Goal: Task Accomplishment & Management: Use online tool/utility

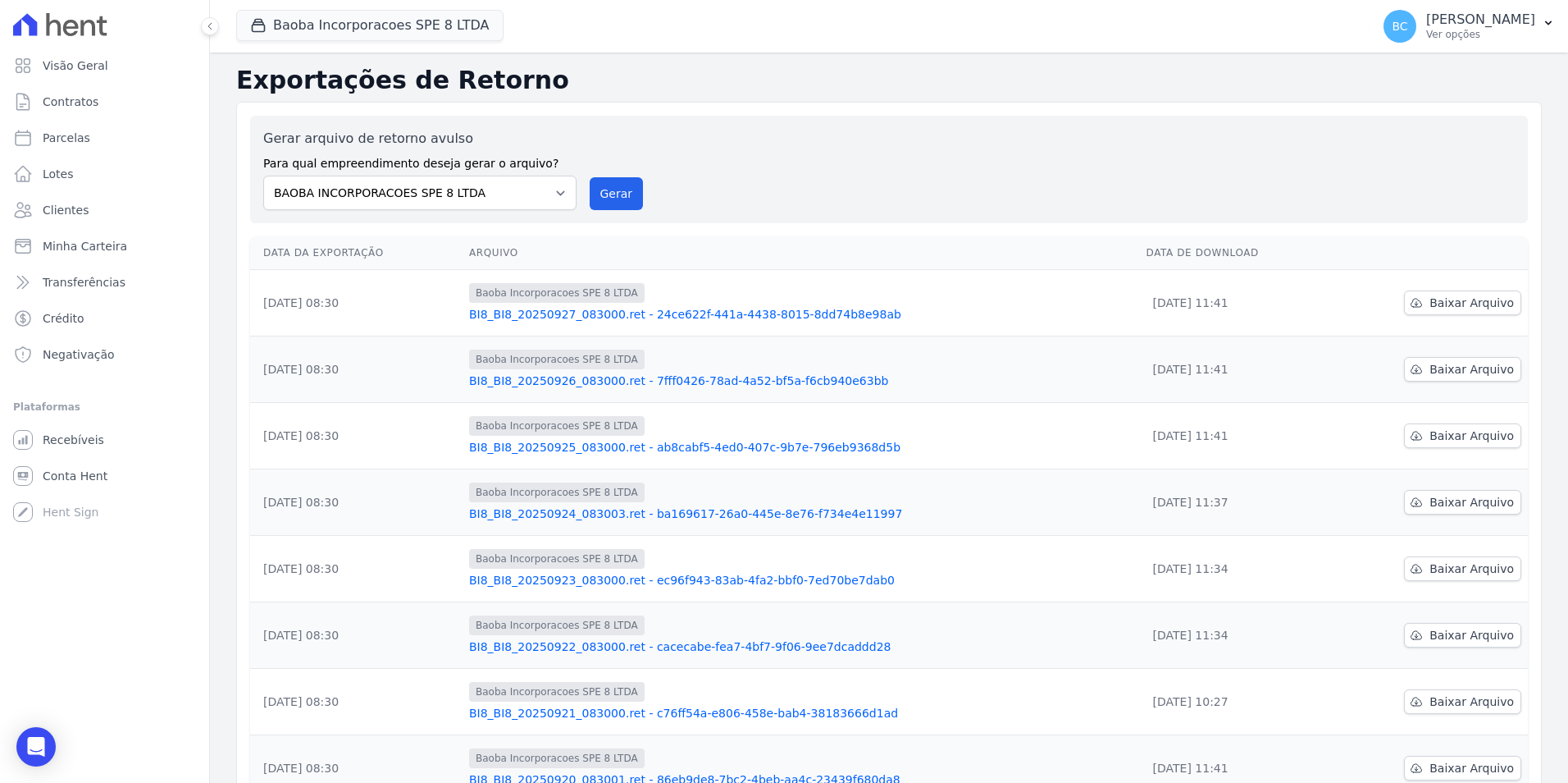
click at [1108, 222] on div "Gerar arquivo de retorno avulso Para qual empreendimento deseja gerar o arquivo…" at bounding box center [889, 554] width 1306 height 905
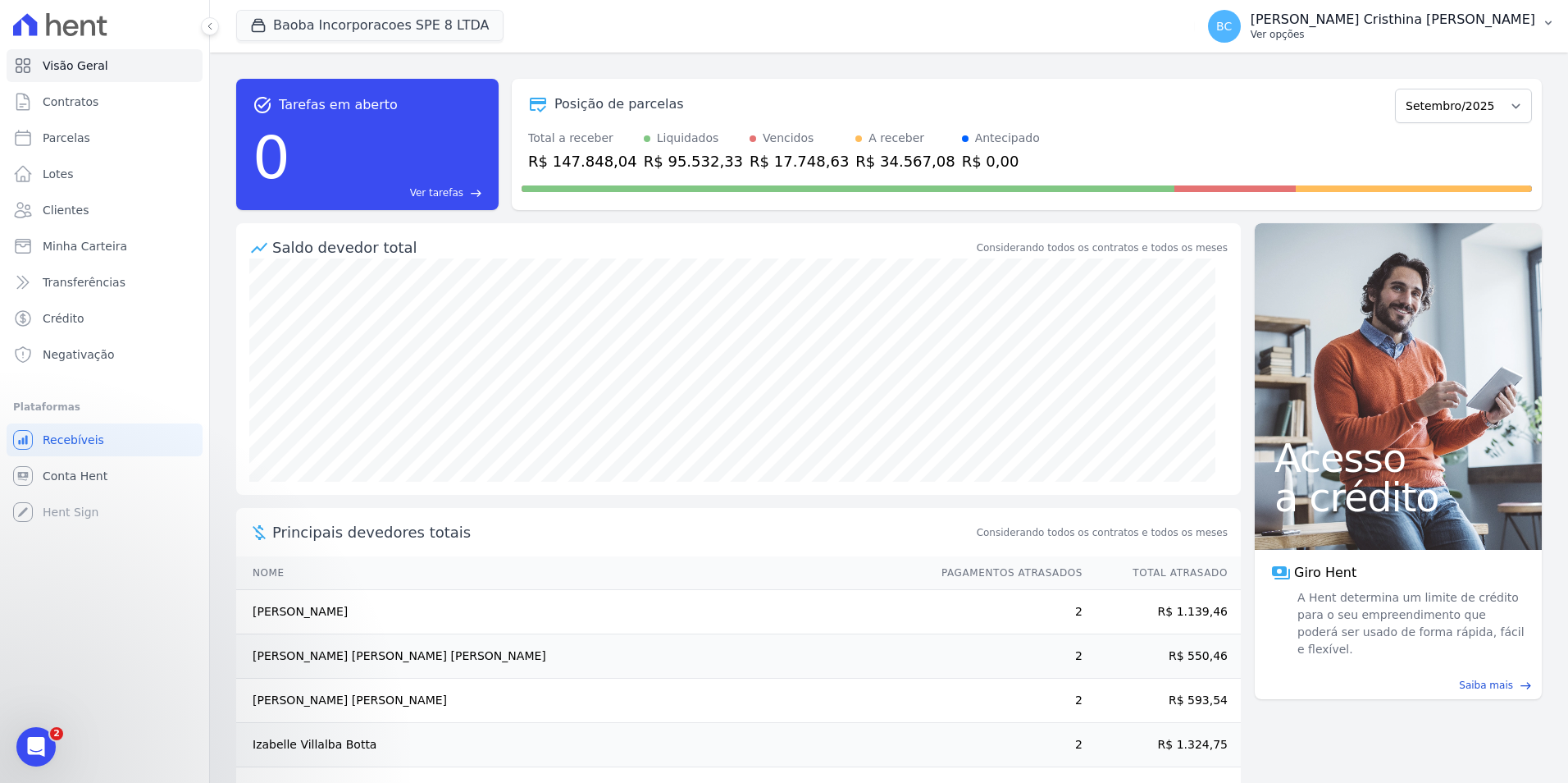
click at [1410, 32] on p "Ver opções" at bounding box center [1393, 34] width 284 height 13
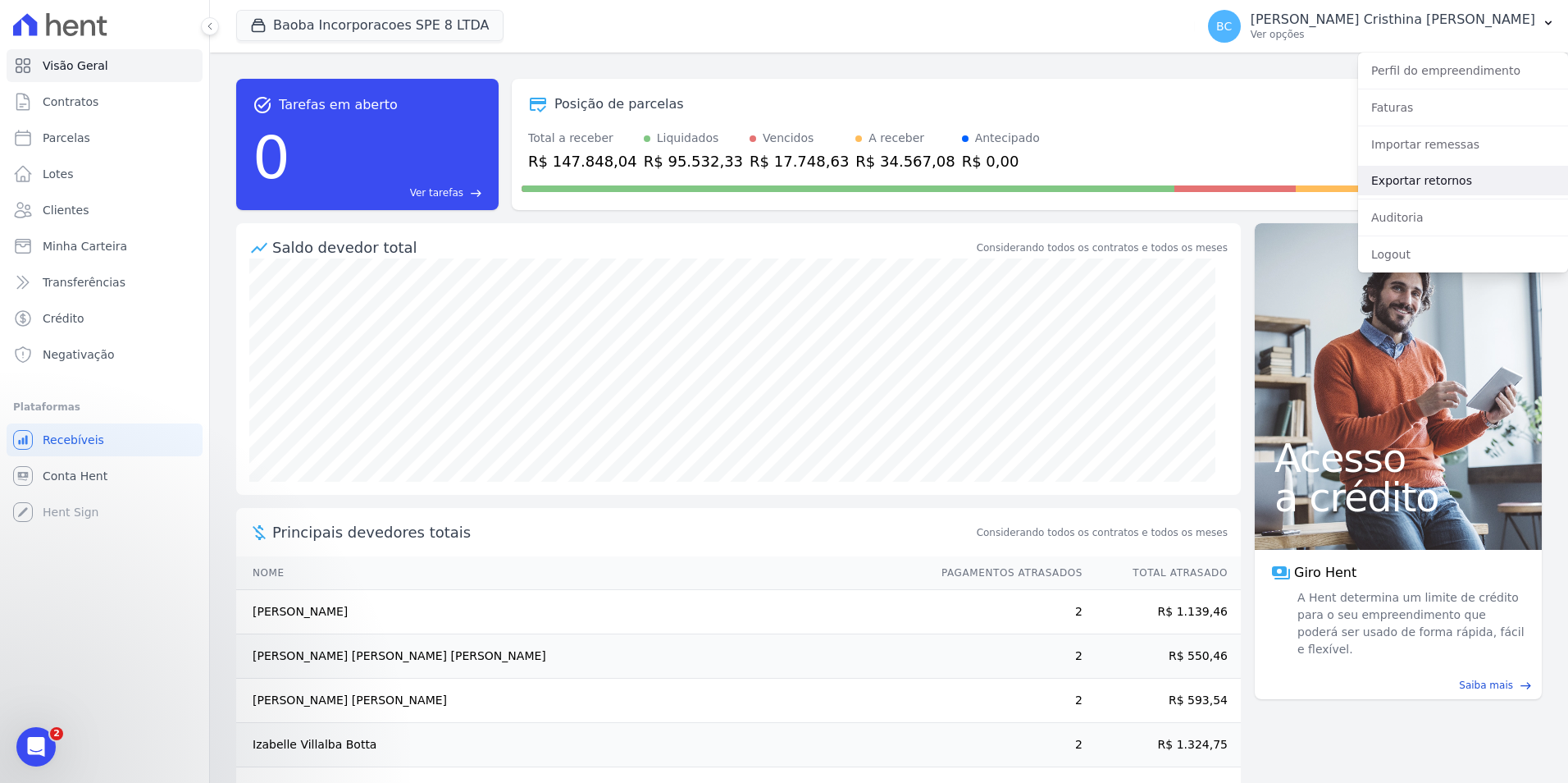
click at [1400, 177] on link "Exportar retornos" at bounding box center [1463, 181] width 210 height 30
